Goal: Navigation & Orientation: Find specific page/section

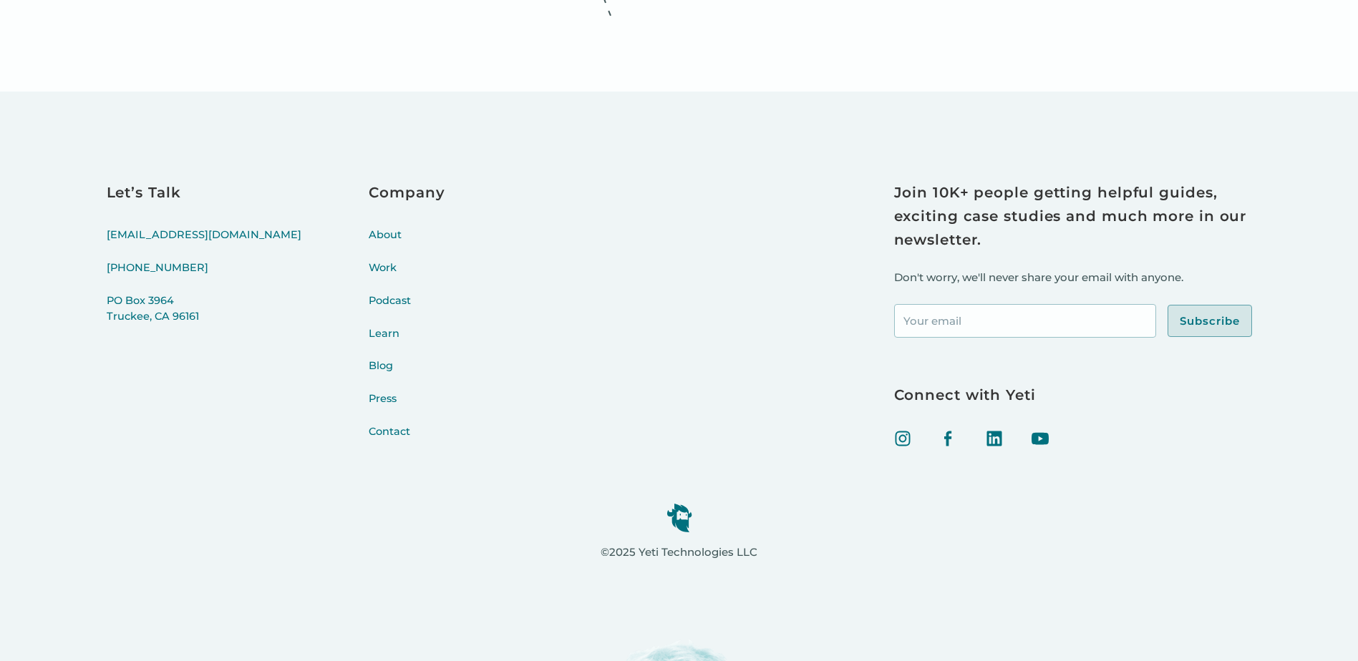
scroll to position [6524, 0]
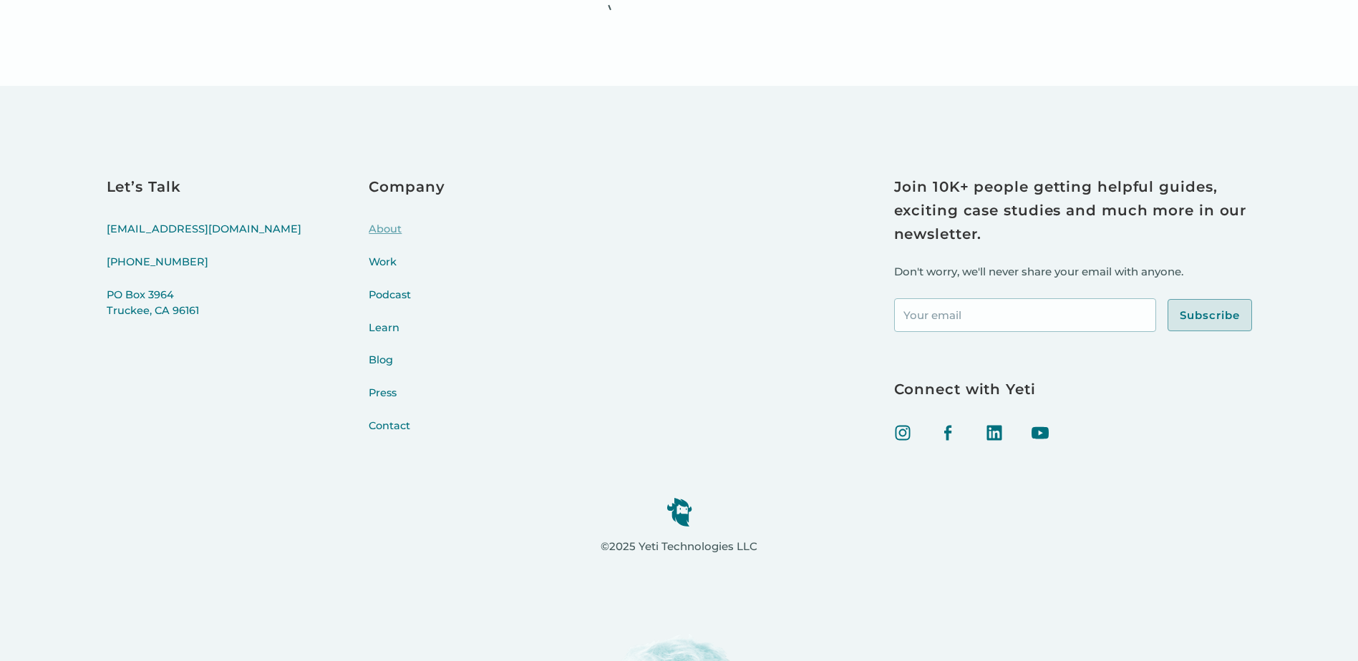
click at [369, 230] on link "About" at bounding box center [407, 238] width 76 height 33
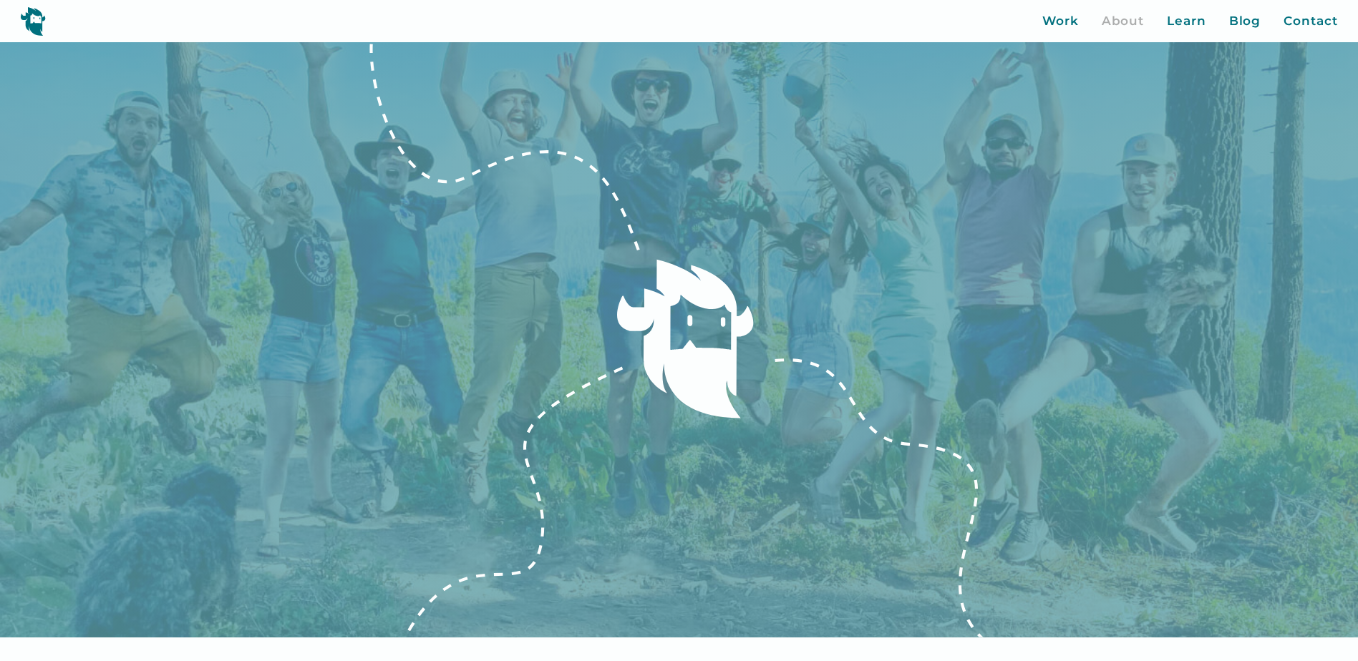
click at [26, 24] on img at bounding box center [33, 20] width 26 height 29
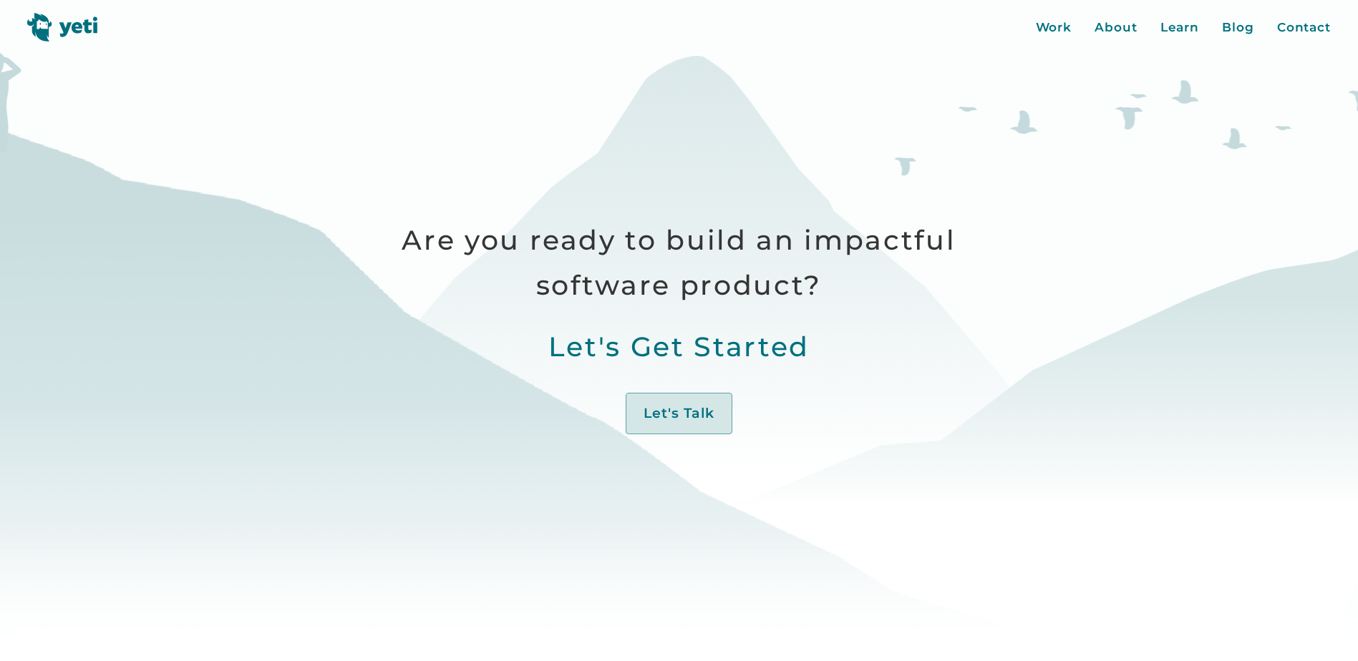
scroll to position [716, 0]
